Goal: Task Accomplishment & Management: Manage account settings

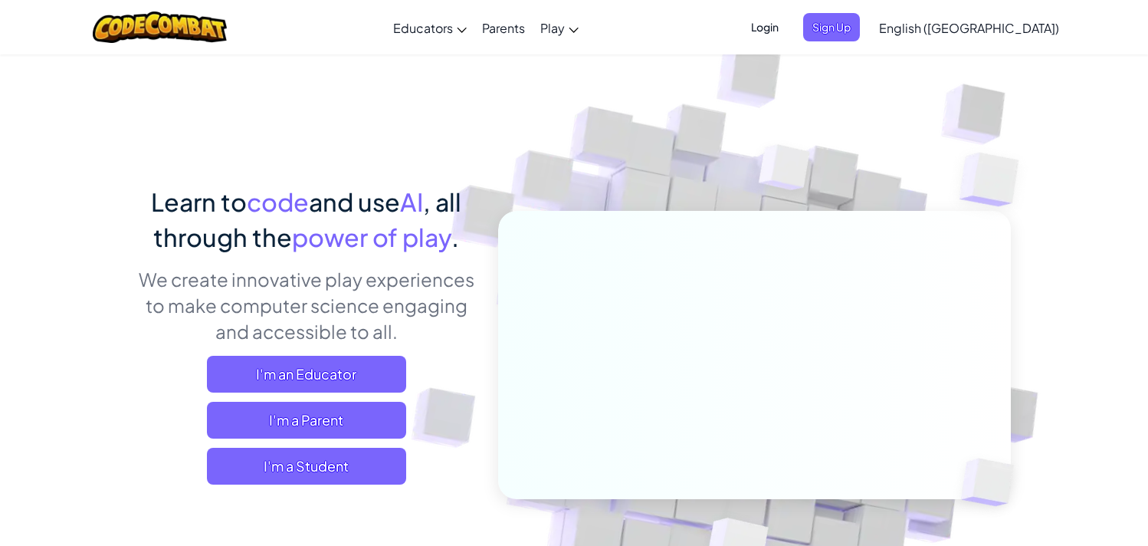
click at [903, 46] on div "Login Sign Up English (US) English (US) English (UK) 简体中文 繁體中文 русский español …" at bounding box center [900, 27] width 333 height 41
click at [860, 21] on span "Sign Up" at bounding box center [831, 27] width 57 height 28
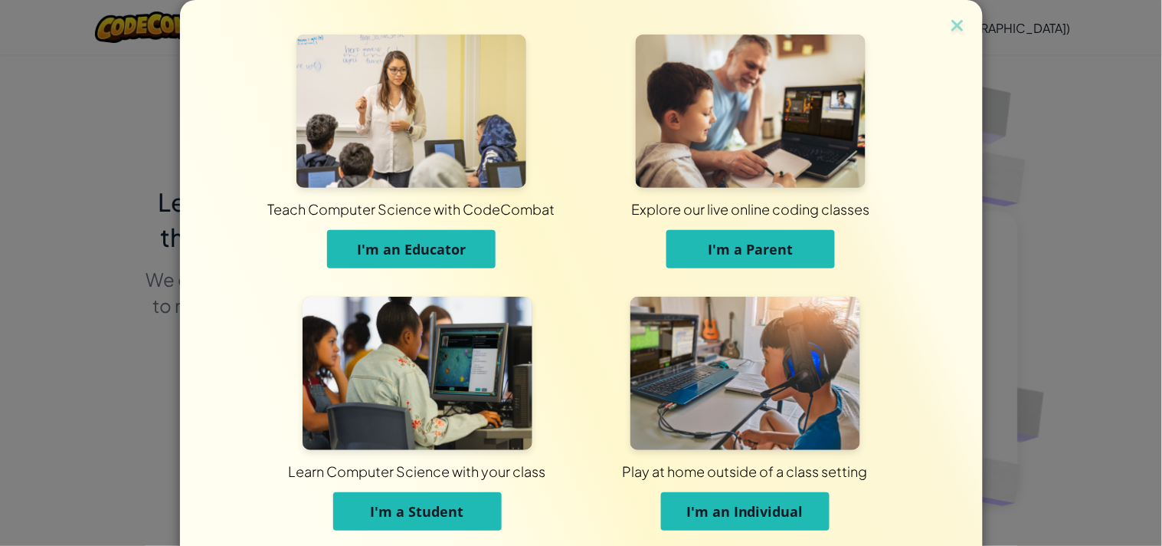
click at [403, 340] on img at bounding box center [418, 373] width 230 height 153
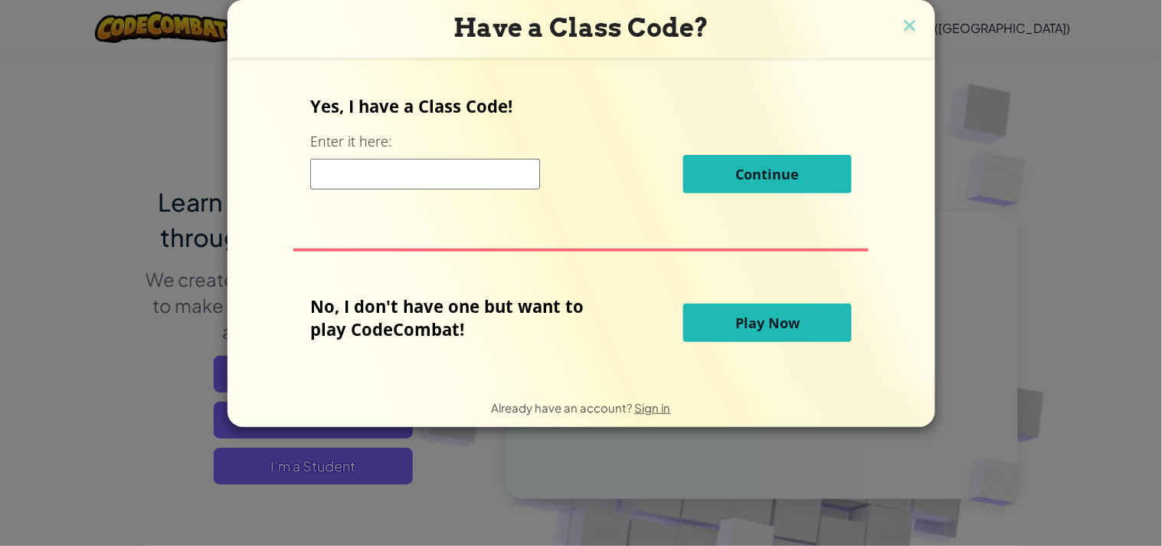
click at [480, 174] on input at bounding box center [425, 174] width 230 height 31
type input "SkyGoodLight"
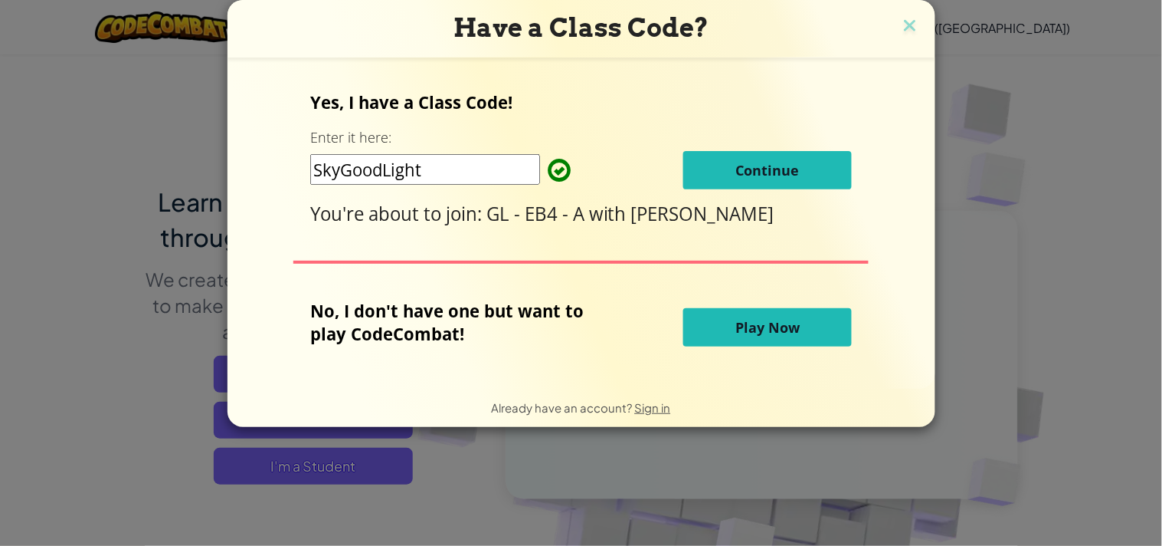
click at [710, 173] on button "Continue" at bounding box center [767, 170] width 169 height 38
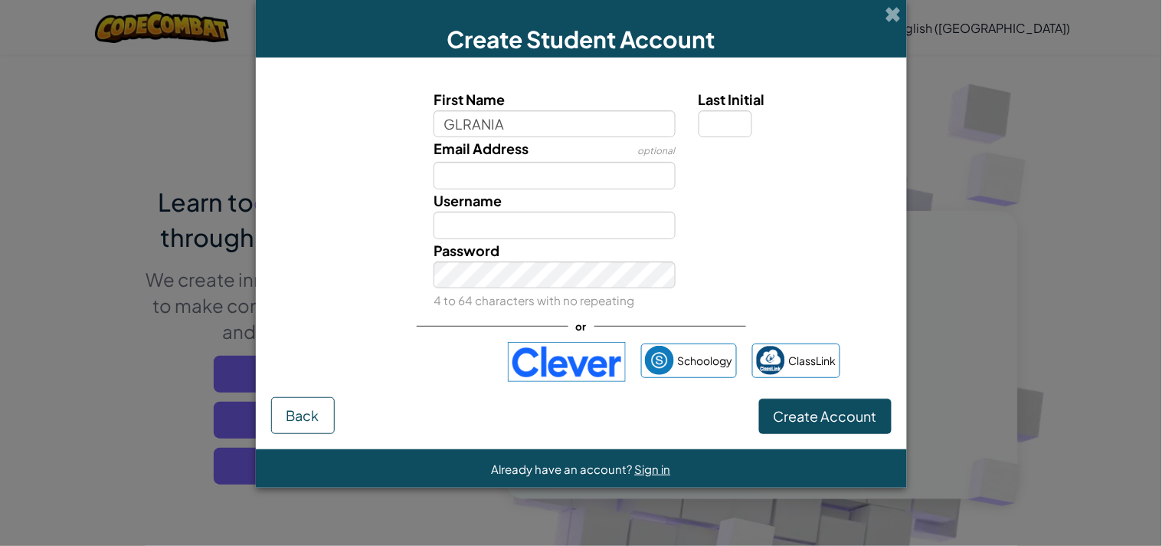
type input "GLRANIA"
click at [762, 112] on div "Last Initial" at bounding box center [793, 113] width 189 height 50
click at [716, 113] on input "Last Initial" at bounding box center [726, 124] width 54 height 28
type input "Z"
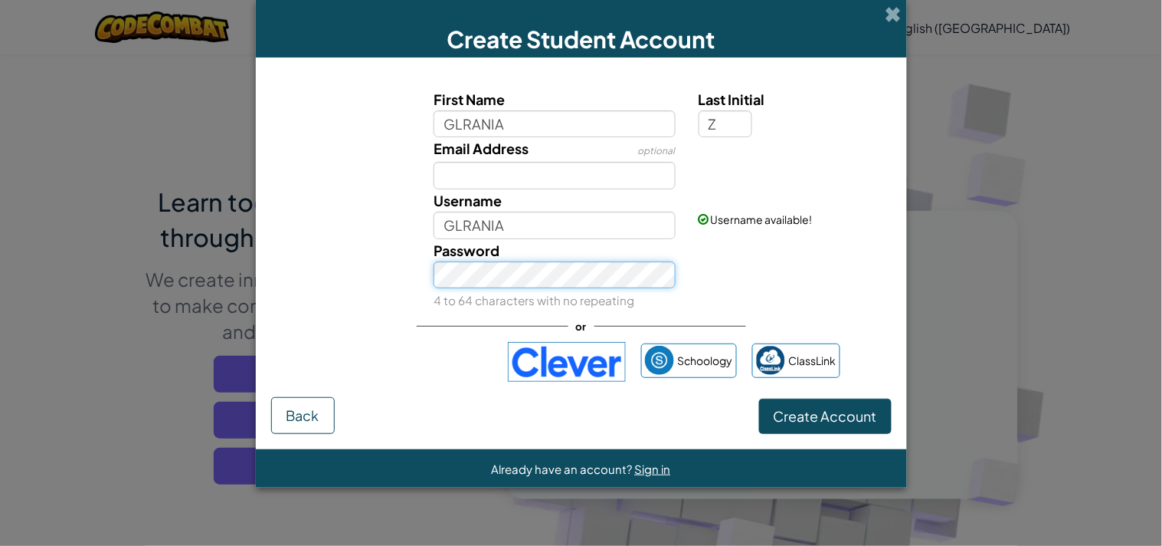
type input "GLRANIAZ"
click at [759, 398] on button "Create Account" at bounding box center [825, 415] width 133 height 35
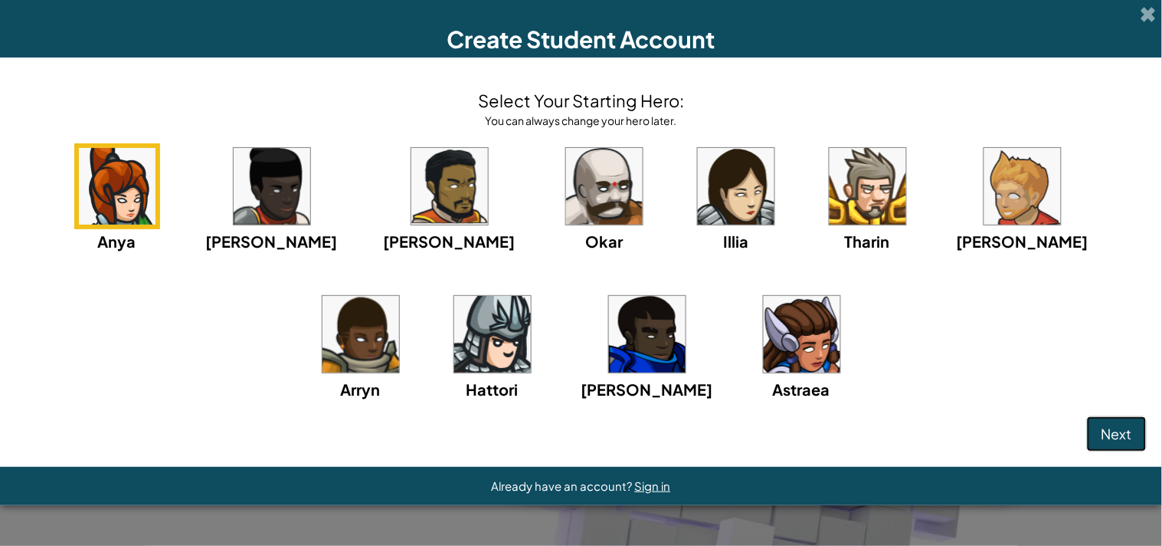
click button "Next" at bounding box center [1117, 433] width 60 height 35
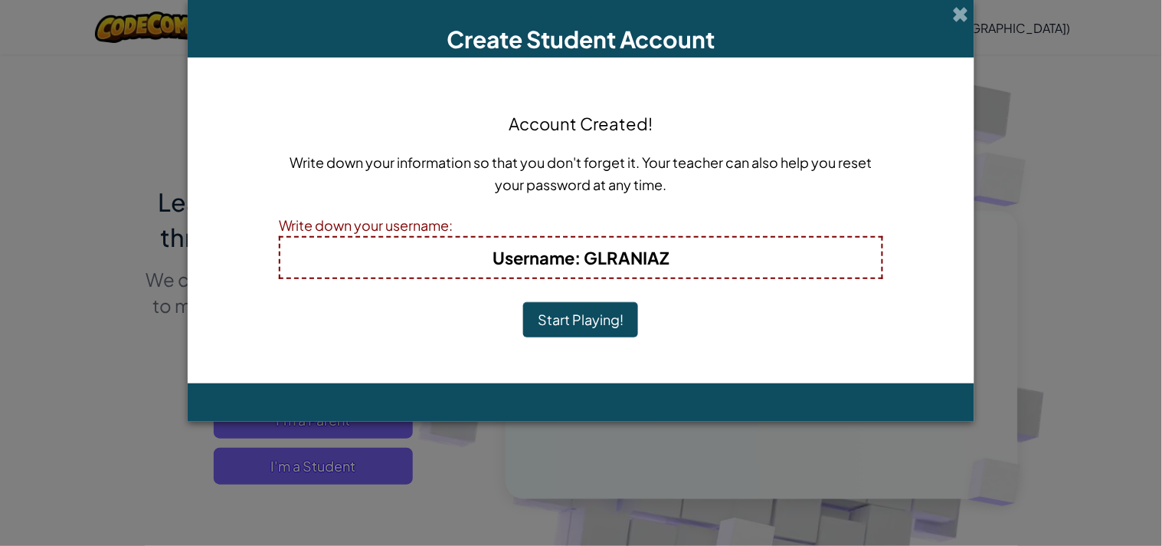
click at [523, 302] on button "Start Playing!" at bounding box center [580, 319] width 115 height 35
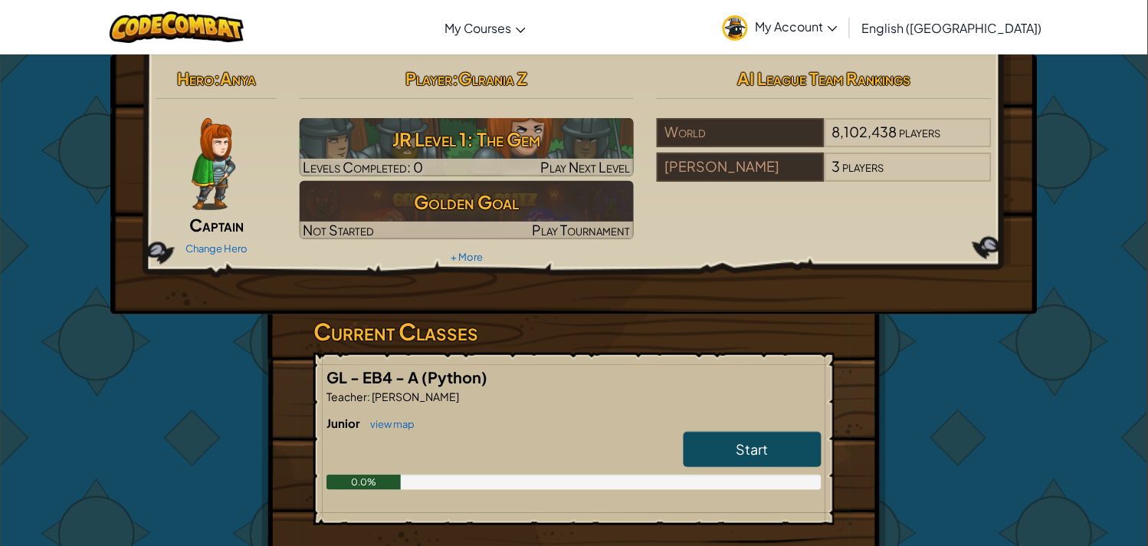
click at [845, 37] on link "My Account" at bounding box center [780, 27] width 130 height 48
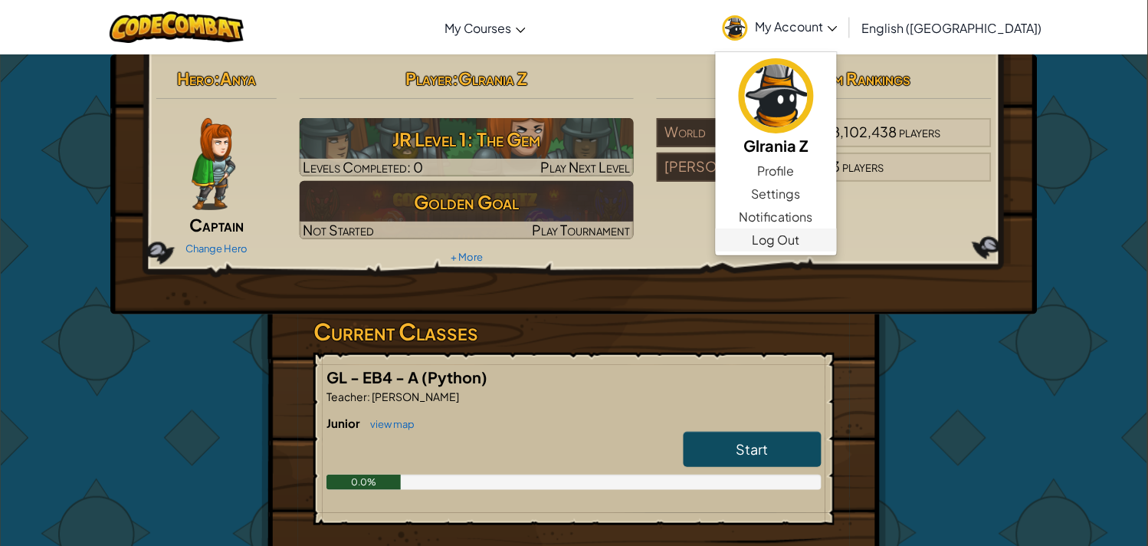
drag, startPoint x: 854, startPoint y: 37, endPoint x: 814, endPoint y: 235, distance: 202.4
click at [814, 51] on li "My Account Glrania Z Profile Settings Notifications Log Out" at bounding box center [780, 27] width 130 height 48
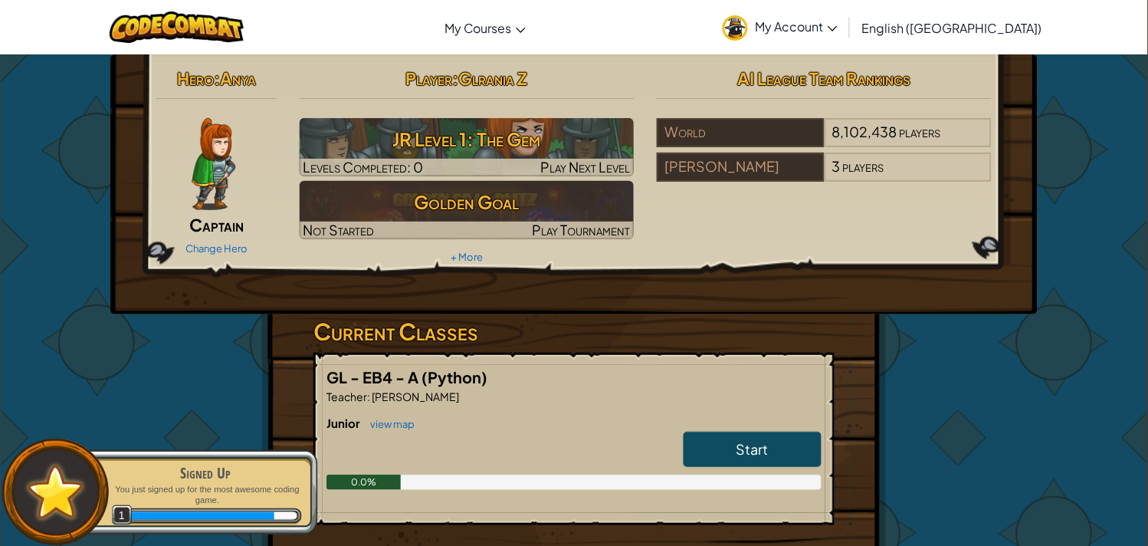
click at [837, 25] on span "My Account" at bounding box center [796, 26] width 82 height 16
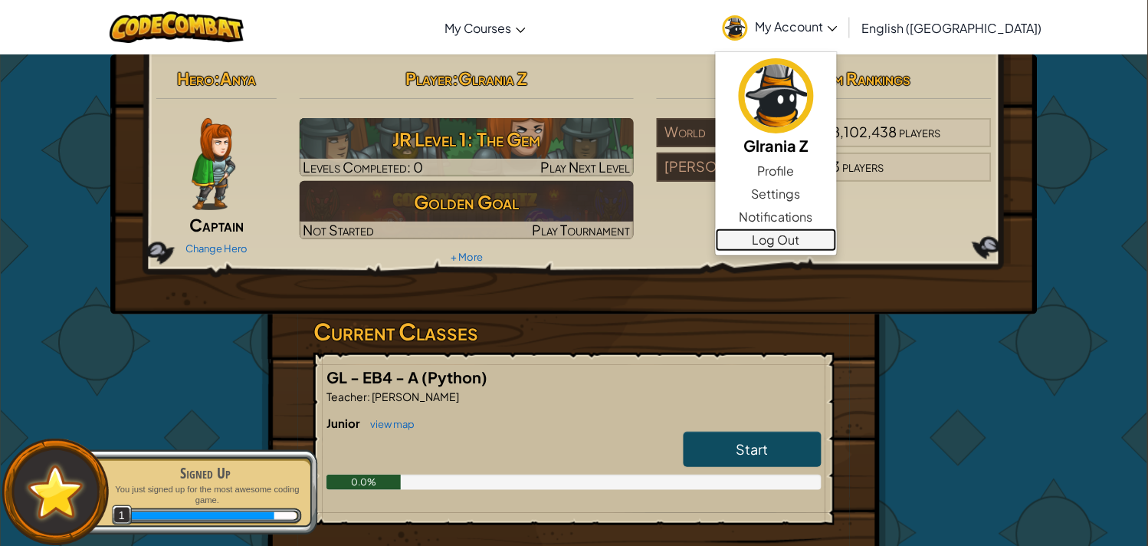
click at [833, 238] on link "Log Out" at bounding box center [776, 239] width 121 height 23
